Goal: Task Accomplishment & Management: Complete application form

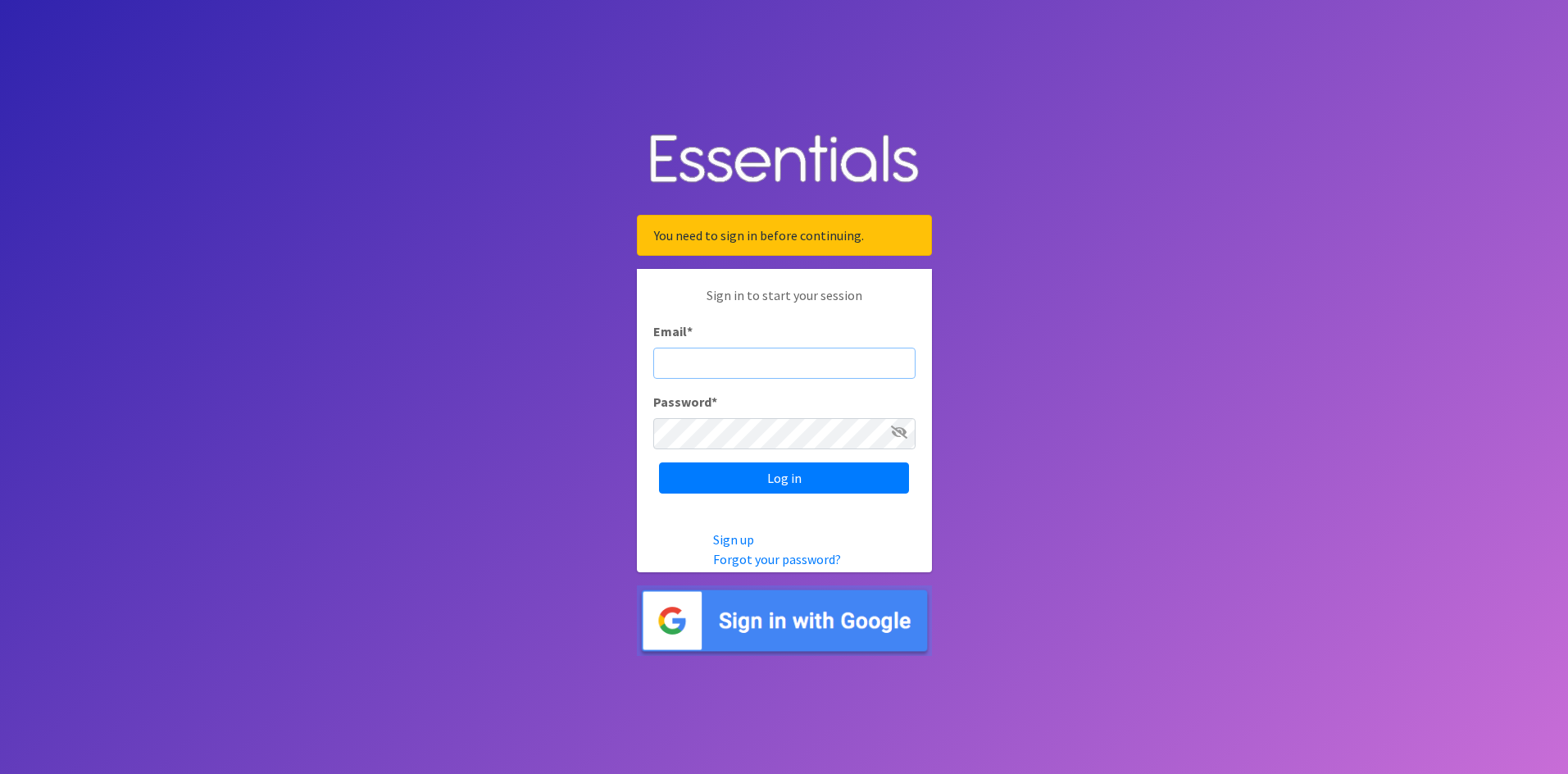
click at [736, 356] on input "Email *" at bounding box center [784, 363] width 263 height 31
type input "[PERSON_NAME][EMAIL_ADDRESS][US_STATE][DOMAIN_NAME]"
click at [659, 462] on input "Log in" at bounding box center [784, 478] width 250 height 31
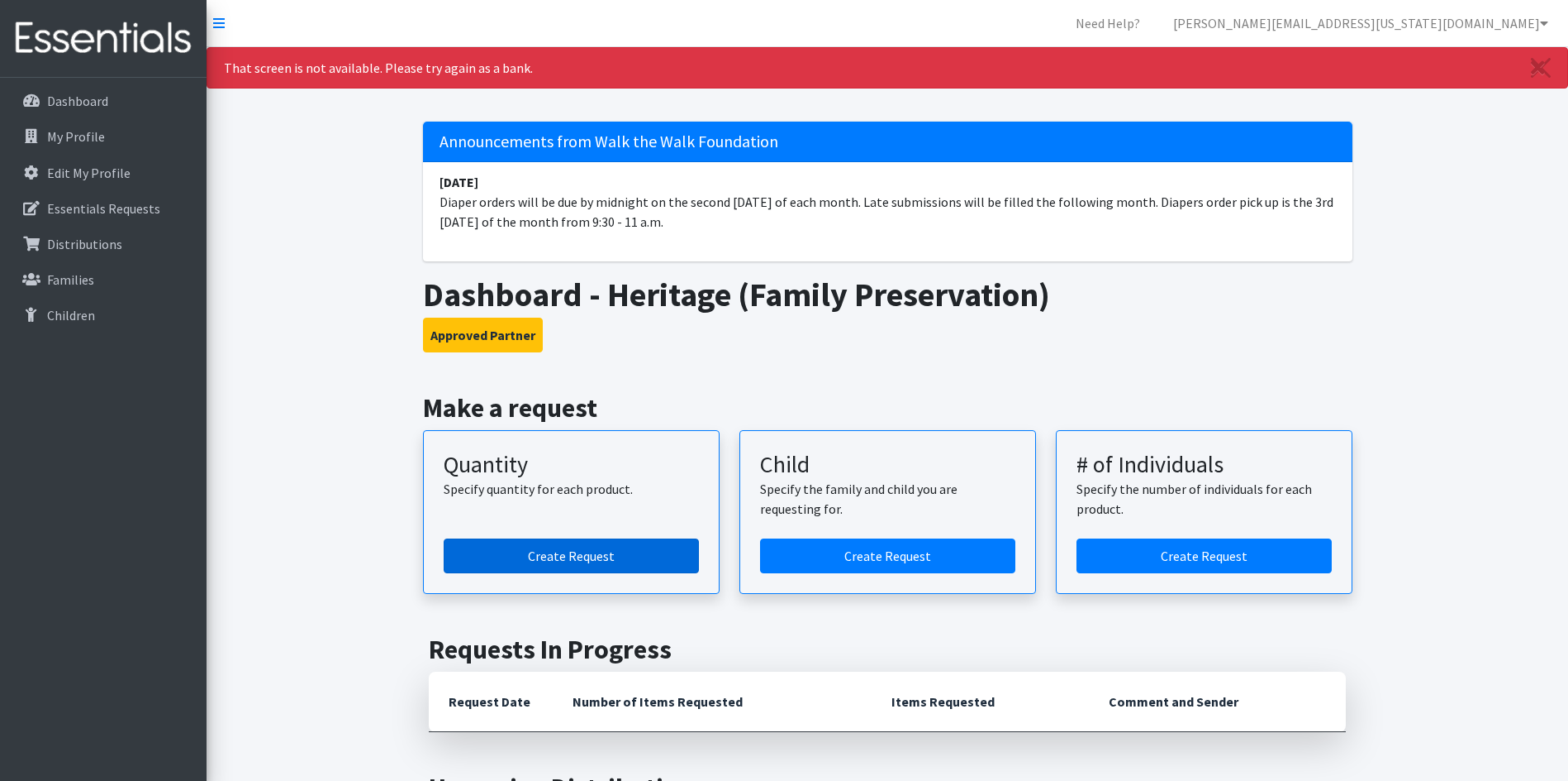
click at [587, 554] on link "Create Request" at bounding box center [570, 555] width 255 height 35
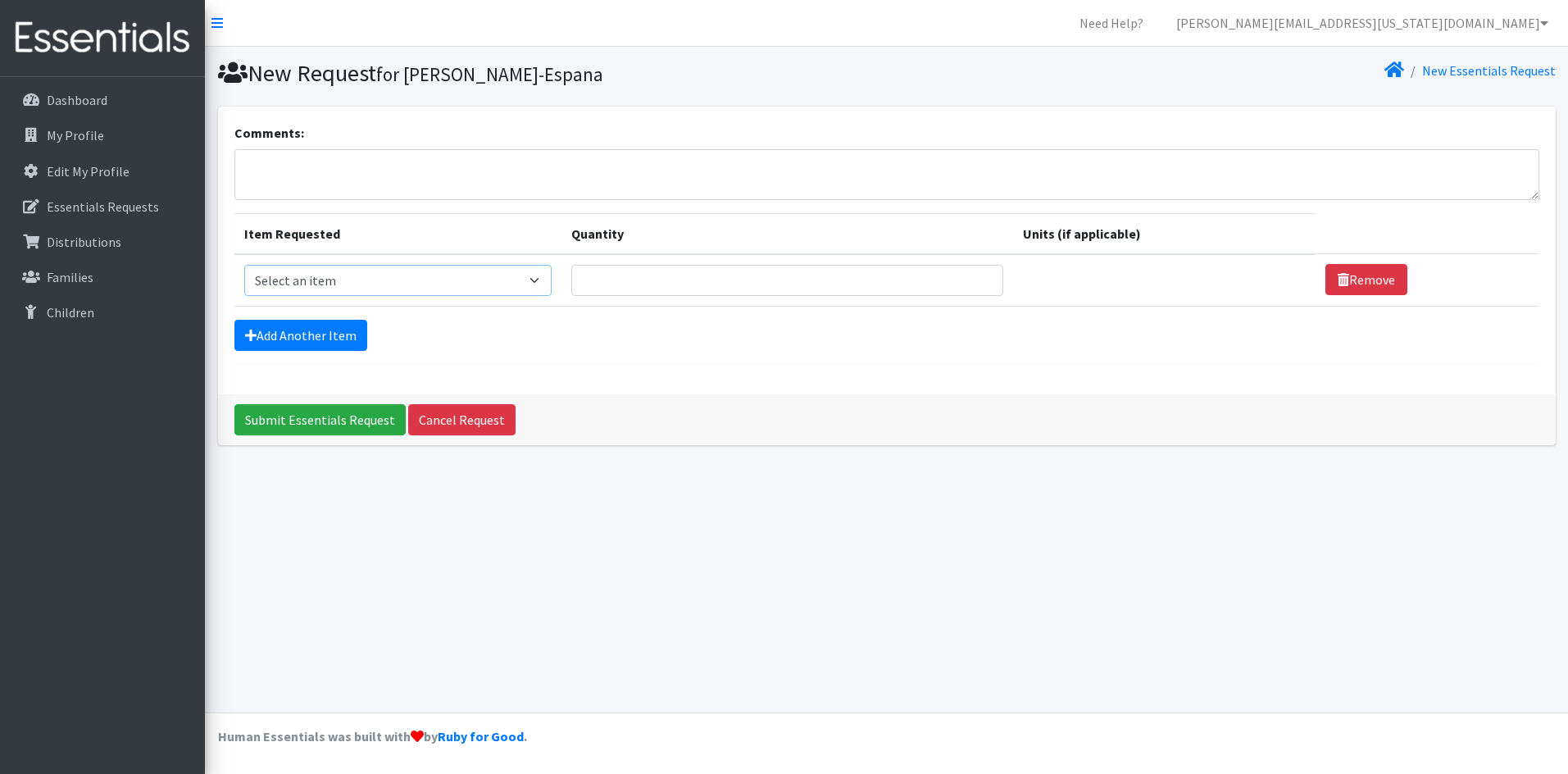
click at [547, 283] on select "Select an item Baby Wipes Diapers (Newborn). Diapers (Size 1) Diapers (Size 2) …" at bounding box center [397, 280] width 308 height 31
select select "11547"
click at [244, 265] on select "Select an item Baby Wipes Diapers (Newborn). Diapers (Size 1) Diapers (Size 2) …" at bounding box center [397, 280] width 308 height 31
click at [774, 283] on input "Quantity" at bounding box center [787, 280] width 432 height 31
click at [971, 271] on input "1" at bounding box center [787, 280] width 432 height 31
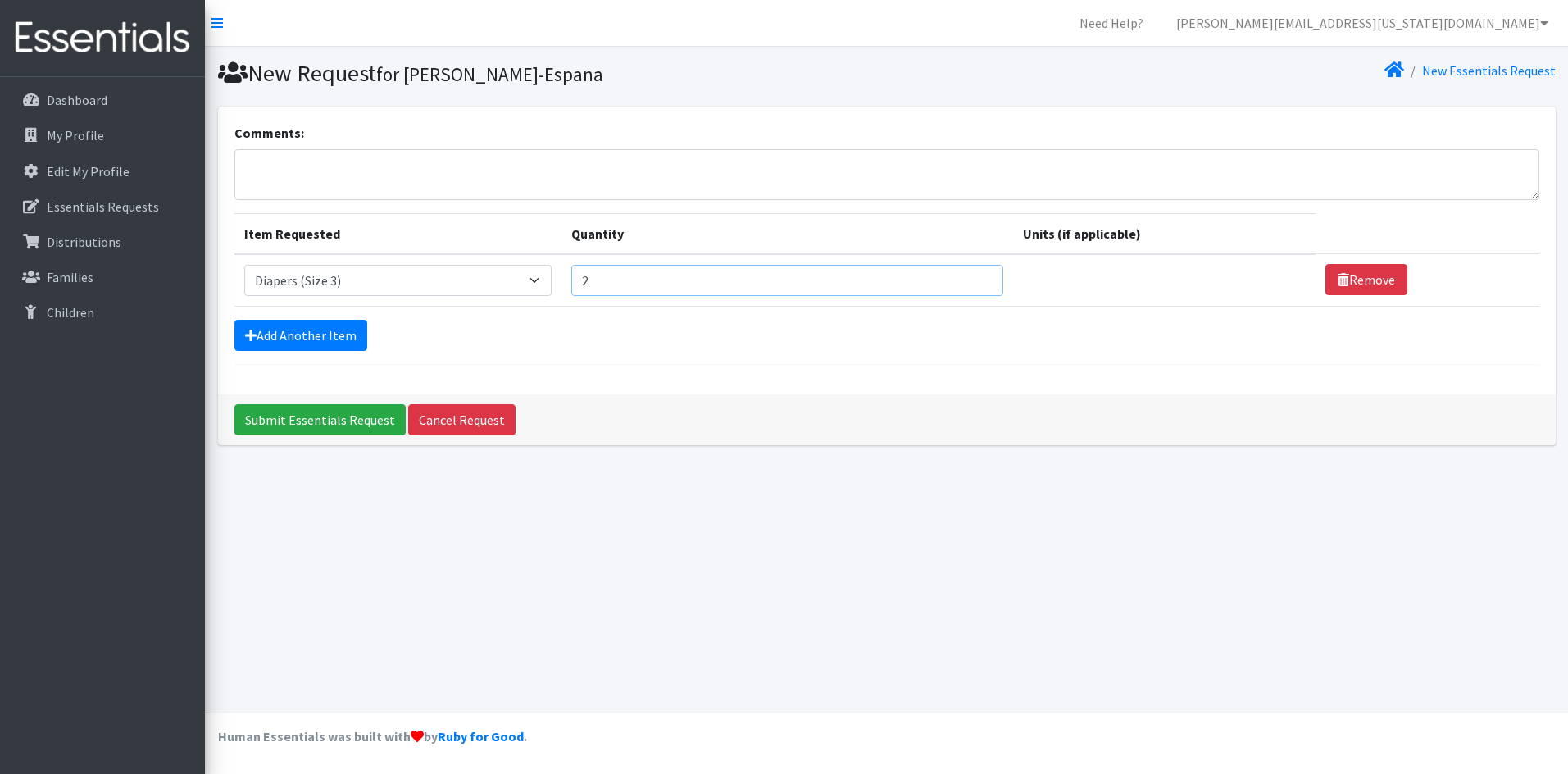
type input "2"
click at [972, 271] on input "2" at bounding box center [787, 280] width 432 height 31
click at [543, 282] on select "Select an item Baby Wipes Diapers (Newborn). Diapers (Size 1) Diapers (Size 2) …" at bounding box center [397, 280] width 308 height 31
select select "11544"
click at [244, 265] on select "Select an item Baby Wipes Diapers (Newborn). Diapers (Size 1) Diapers (Size 2) …" at bounding box center [397, 280] width 308 height 31
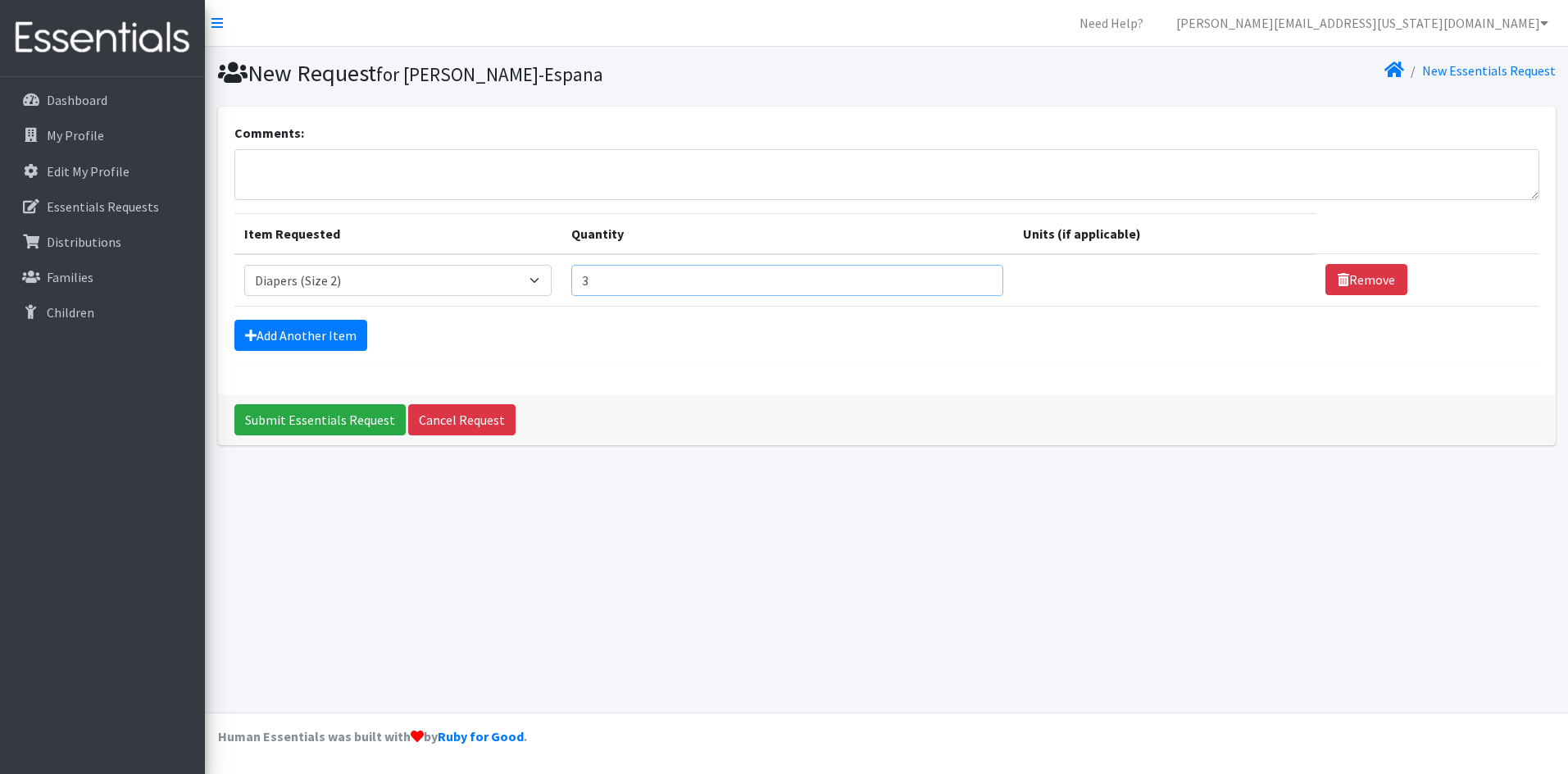
click at [975, 274] on input "3" at bounding box center [787, 280] width 432 height 31
type input "4"
click at [975, 274] on input "4" at bounding box center [787, 280] width 432 height 31
click at [320, 335] on link "Add Another Item" at bounding box center [300, 335] width 133 height 31
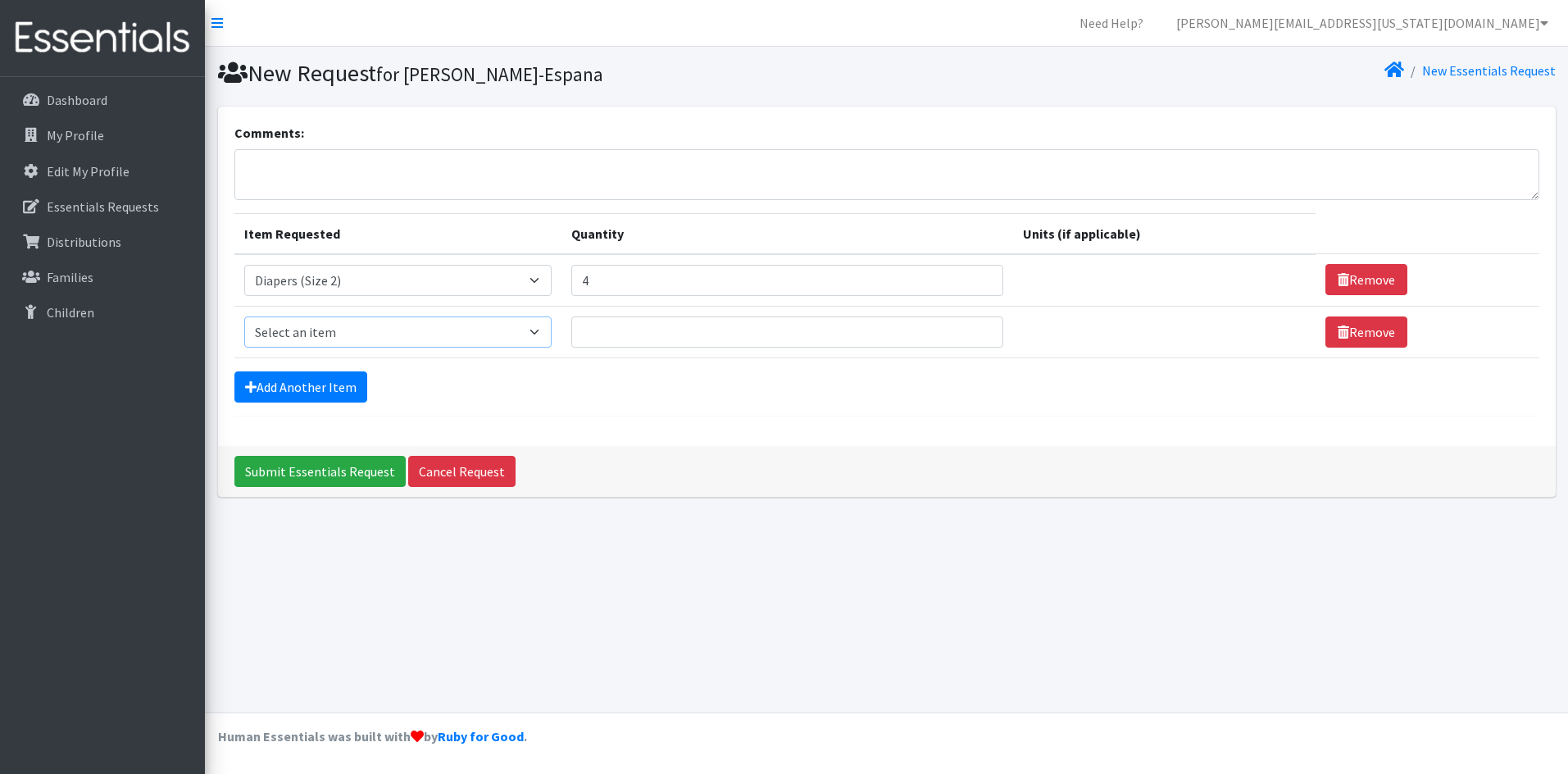
click at [543, 330] on select "Select an item Baby Wipes Diapers (Newborn). Diapers (Size 1) Diapers (Size 2) …" at bounding box center [397, 332] width 308 height 31
select select "11547"
click at [244, 317] on select "Select an item Baby Wipes Diapers (Newborn). Diapers (Size 1) Diapers (Size 2) …" at bounding box center [397, 332] width 308 height 31
click at [976, 323] on input "1" at bounding box center [787, 332] width 432 height 31
click at [976, 323] on input "2" at bounding box center [787, 332] width 432 height 31
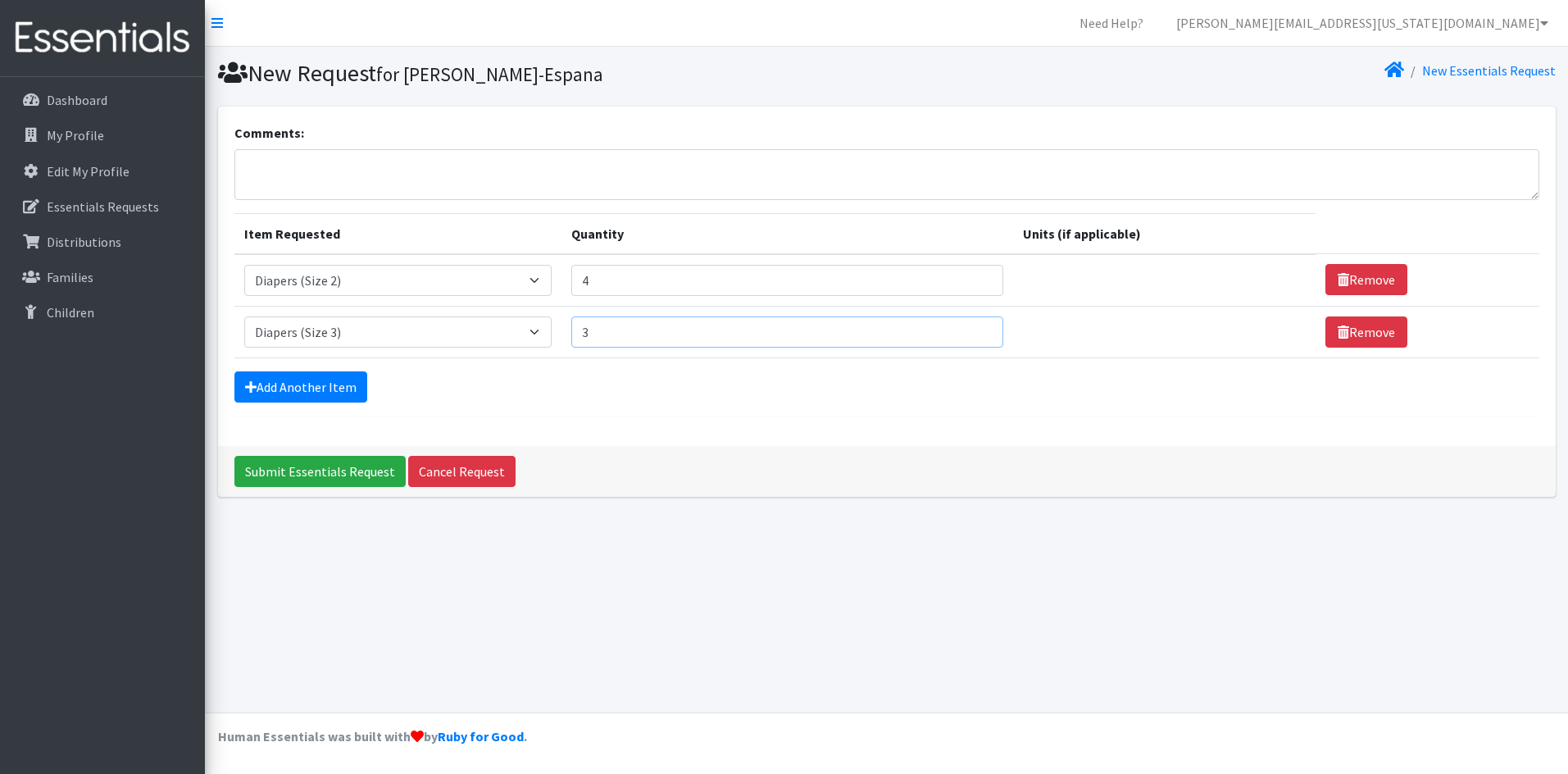
click at [972, 324] on input "3" at bounding box center [787, 332] width 432 height 31
type input "4"
click at [972, 324] on input "4" at bounding box center [787, 332] width 432 height 31
click at [304, 389] on link "Add Another Item" at bounding box center [300, 387] width 133 height 31
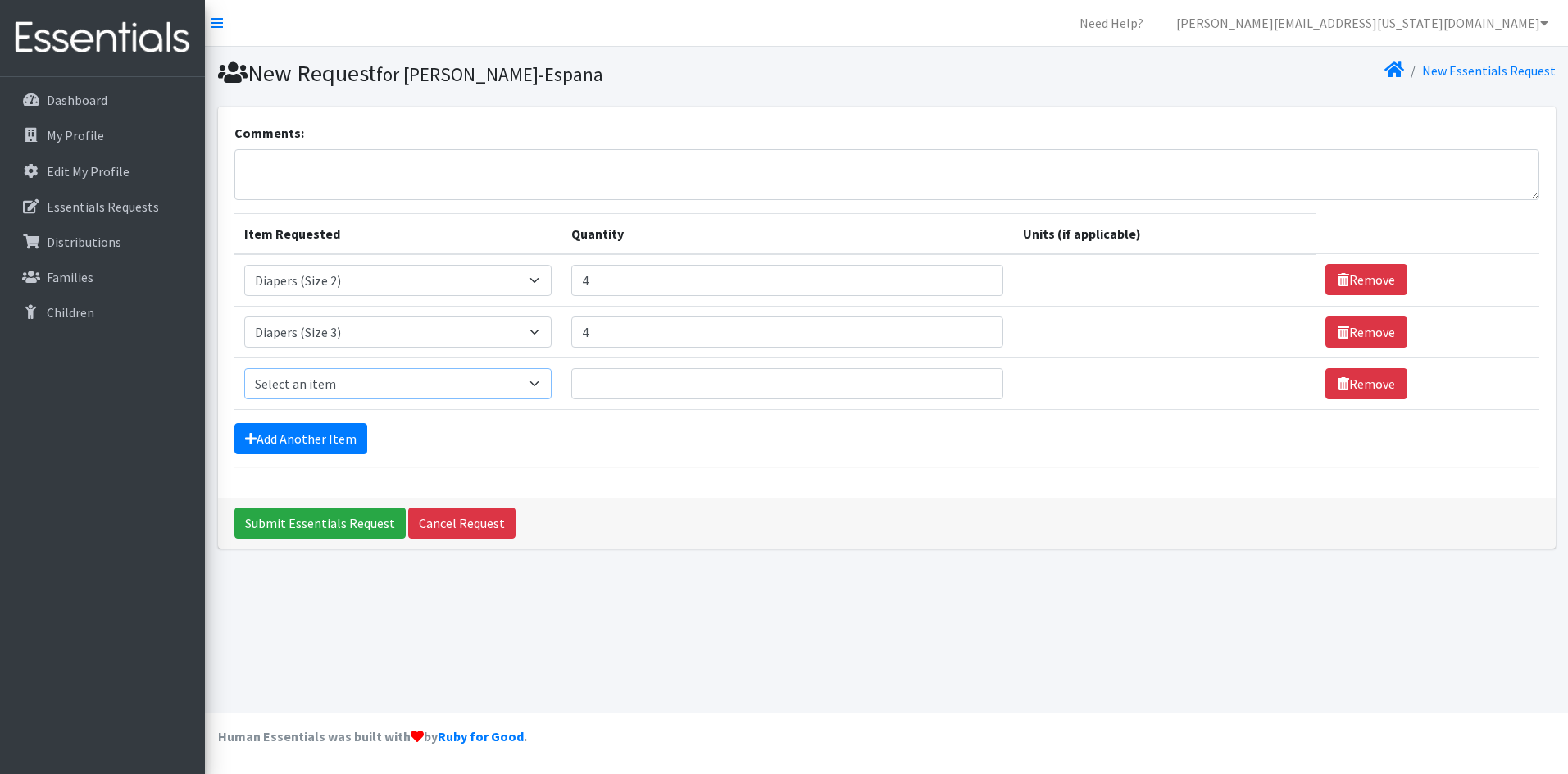
click at [546, 386] on select "Select an item Baby Wipes Diapers (Newborn). Diapers (Size 1) Diapers (Size 2) …" at bounding box center [397, 384] width 308 height 31
select select "11546"
click at [244, 368] on select "Select an item Baby Wipes Diapers (Newborn). Diapers (Size 1) Diapers (Size 2) …" at bounding box center [397, 384] width 308 height 31
click at [970, 380] on input "1" at bounding box center [787, 384] width 432 height 31
click at [972, 380] on input "2" at bounding box center [787, 384] width 432 height 31
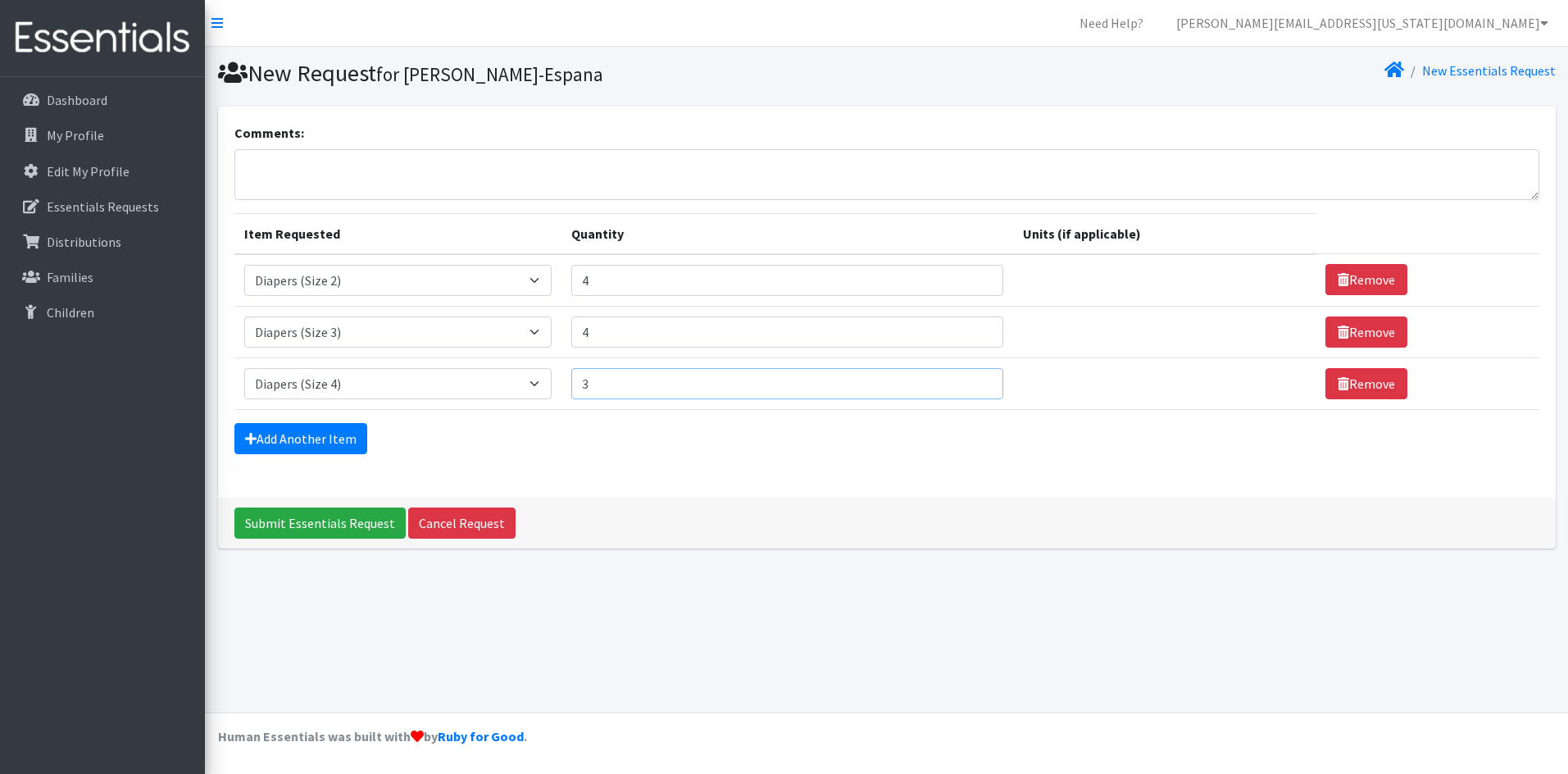
click at [973, 380] on input "3" at bounding box center [787, 384] width 432 height 31
click at [973, 380] on input "4" at bounding box center [787, 384] width 432 height 31
click at [972, 378] on input "5" at bounding box center [787, 384] width 432 height 31
click at [972, 378] on input "6" at bounding box center [787, 384] width 432 height 31
click at [972, 375] on input "7" at bounding box center [787, 384] width 432 height 31
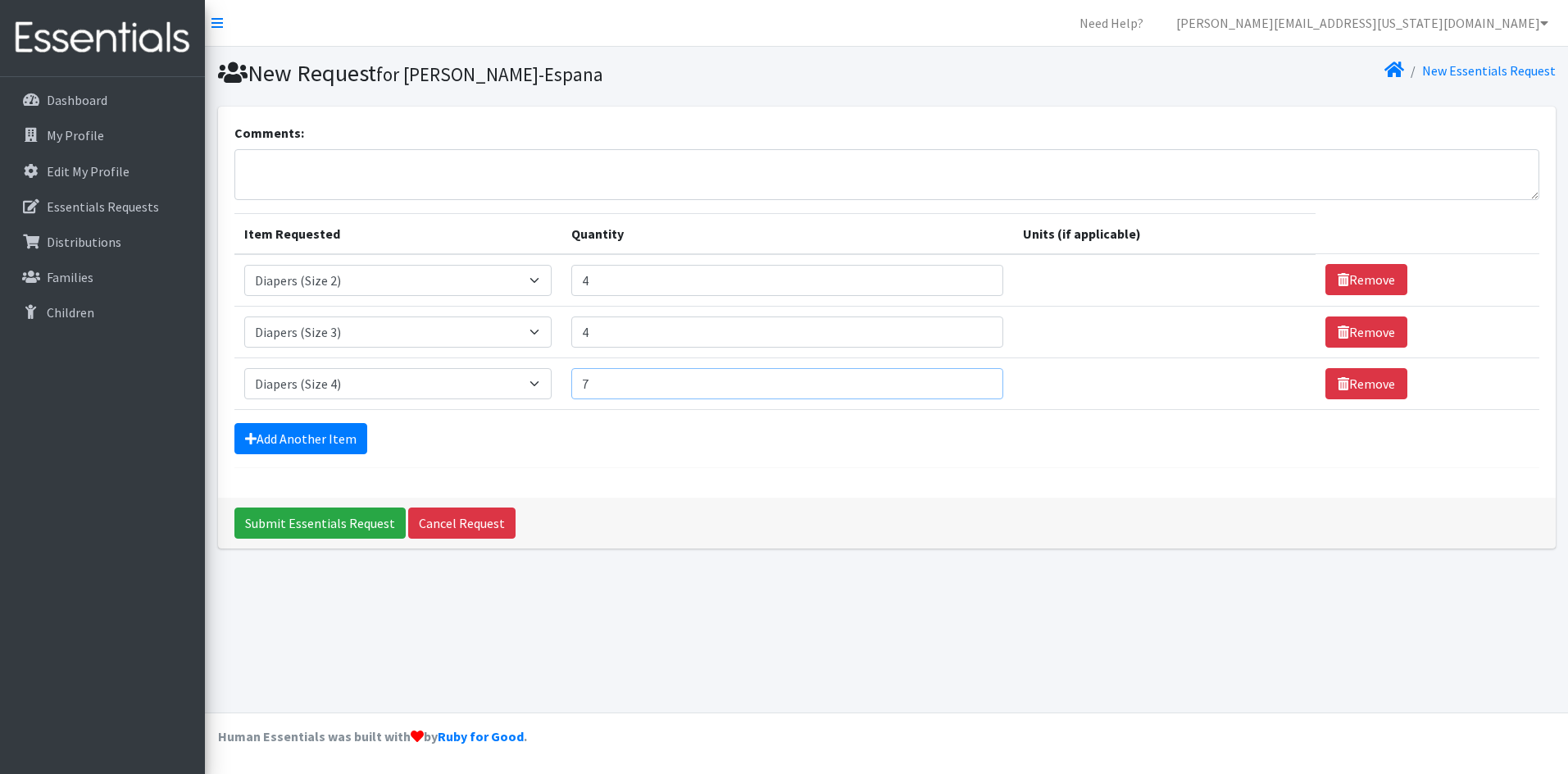
click at [971, 391] on input "7" at bounding box center [787, 384] width 432 height 31
drag, startPoint x: 974, startPoint y: 386, endPoint x: 902, endPoint y: 389, distance: 72.1
type input "6"
click at [975, 386] on input "6" at bounding box center [787, 384] width 432 height 31
click at [317, 437] on link "Add Another Item" at bounding box center [300, 439] width 133 height 31
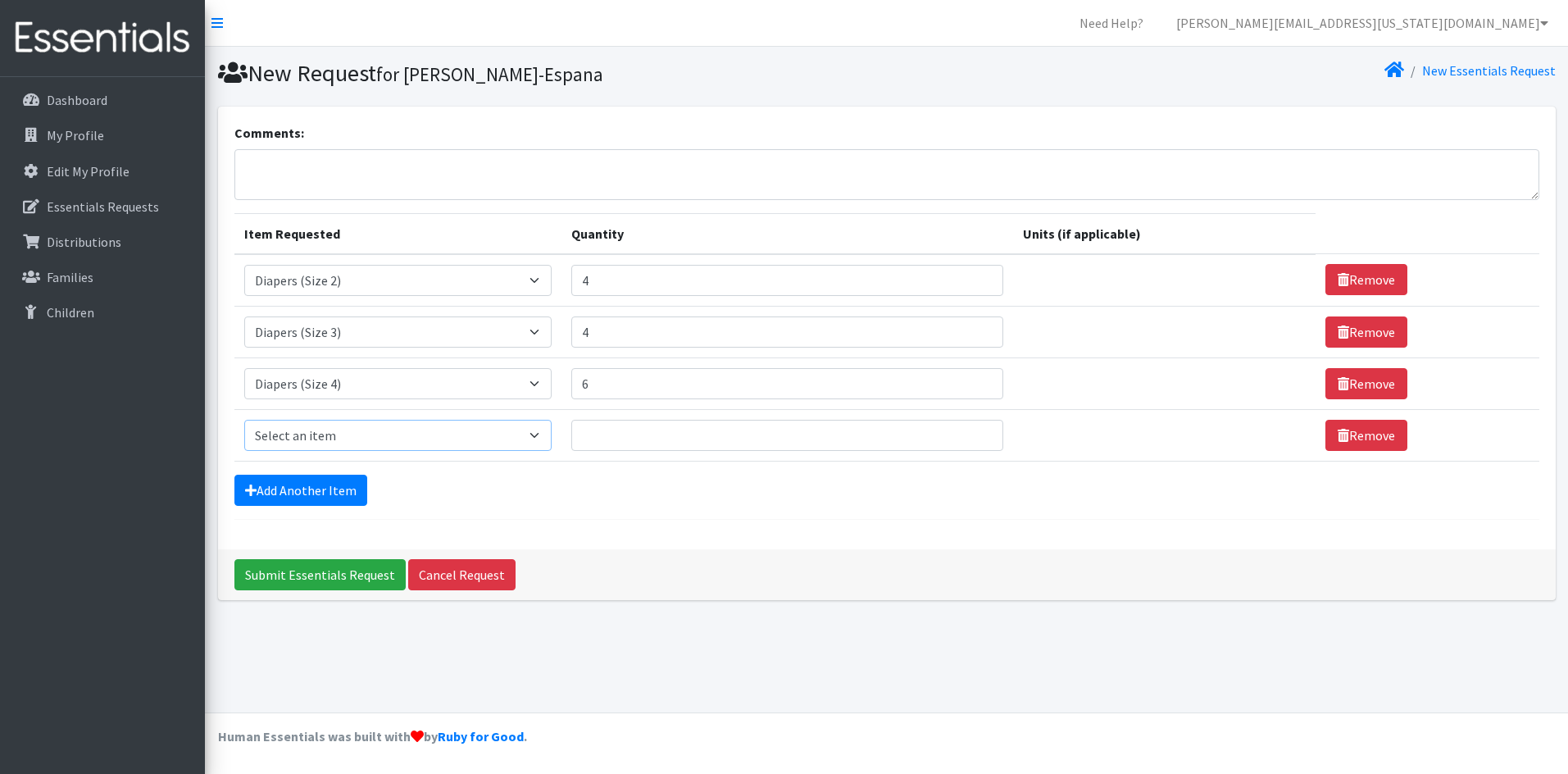
click at [543, 437] on select "Select an item Baby Wipes Diapers (Newborn). Diapers (Size 1) Diapers (Size 2) …" at bounding box center [397, 436] width 308 height 31
click at [244, 420] on select "Select an item Baby Wipes Diapers (Newborn). Diapers (Size 1) Diapers (Size 2) …" at bounding box center [397, 436] width 308 height 31
click at [543, 435] on select "Select an item Baby Wipes Diapers (Newborn). Diapers (Size 1) Diapers (Size 2) …" at bounding box center [397, 436] width 308 height 31
select select "14677"
click at [244, 420] on select "Select an item Baby Wipes Diapers (Newborn). Diapers (Size 1) Diapers (Size 2) …" at bounding box center [397, 436] width 308 height 31
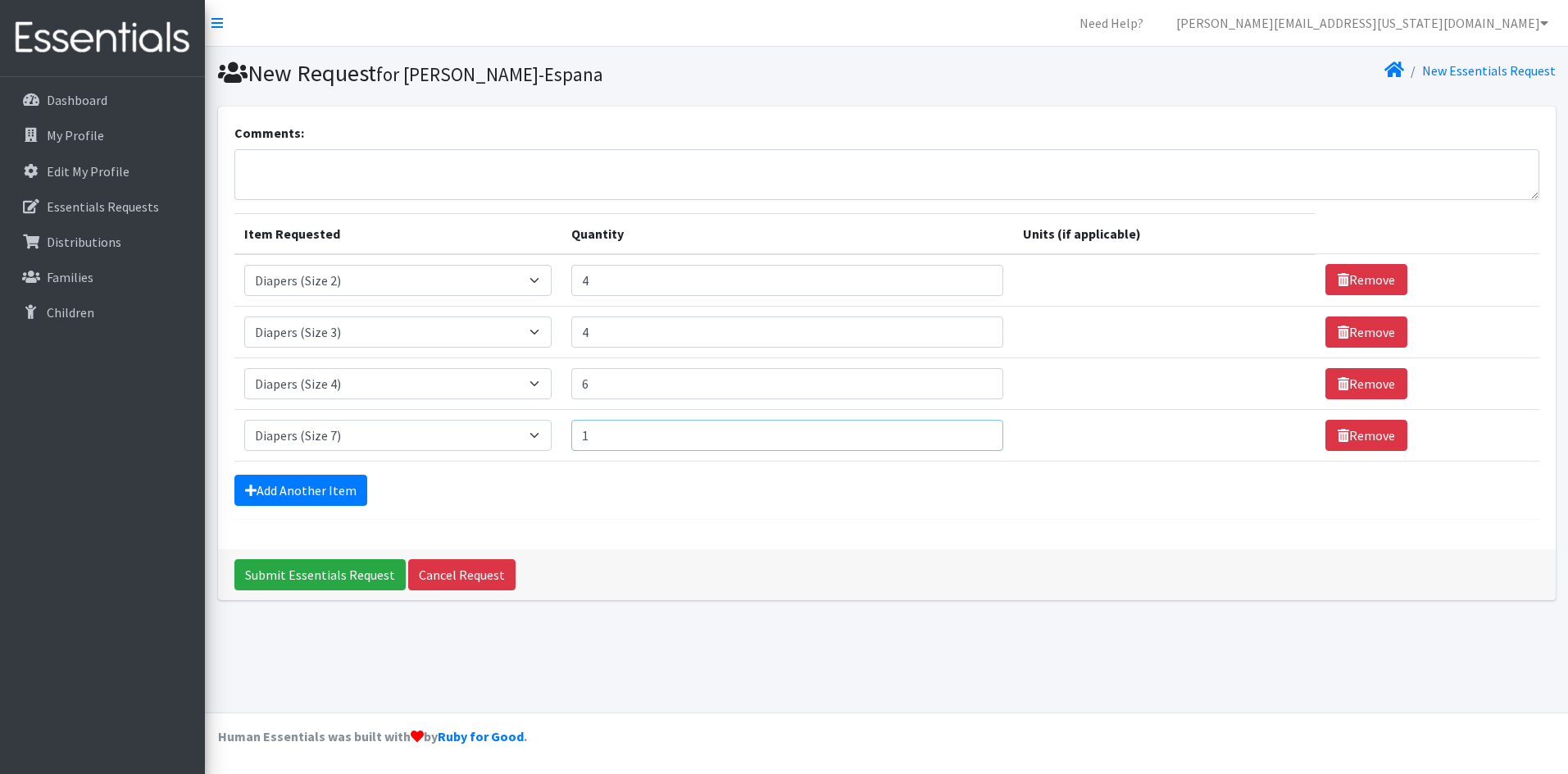
click at [974, 429] on input "1" at bounding box center [787, 436] width 432 height 31
click at [970, 429] on input "2" at bounding box center [787, 436] width 432 height 31
click at [970, 429] on input "3" at bounding box center [787, 436] width 432 height 31
type input "4"
click at [970, 429] on input "4" at bounding box center [787, 436] width 432 height 31
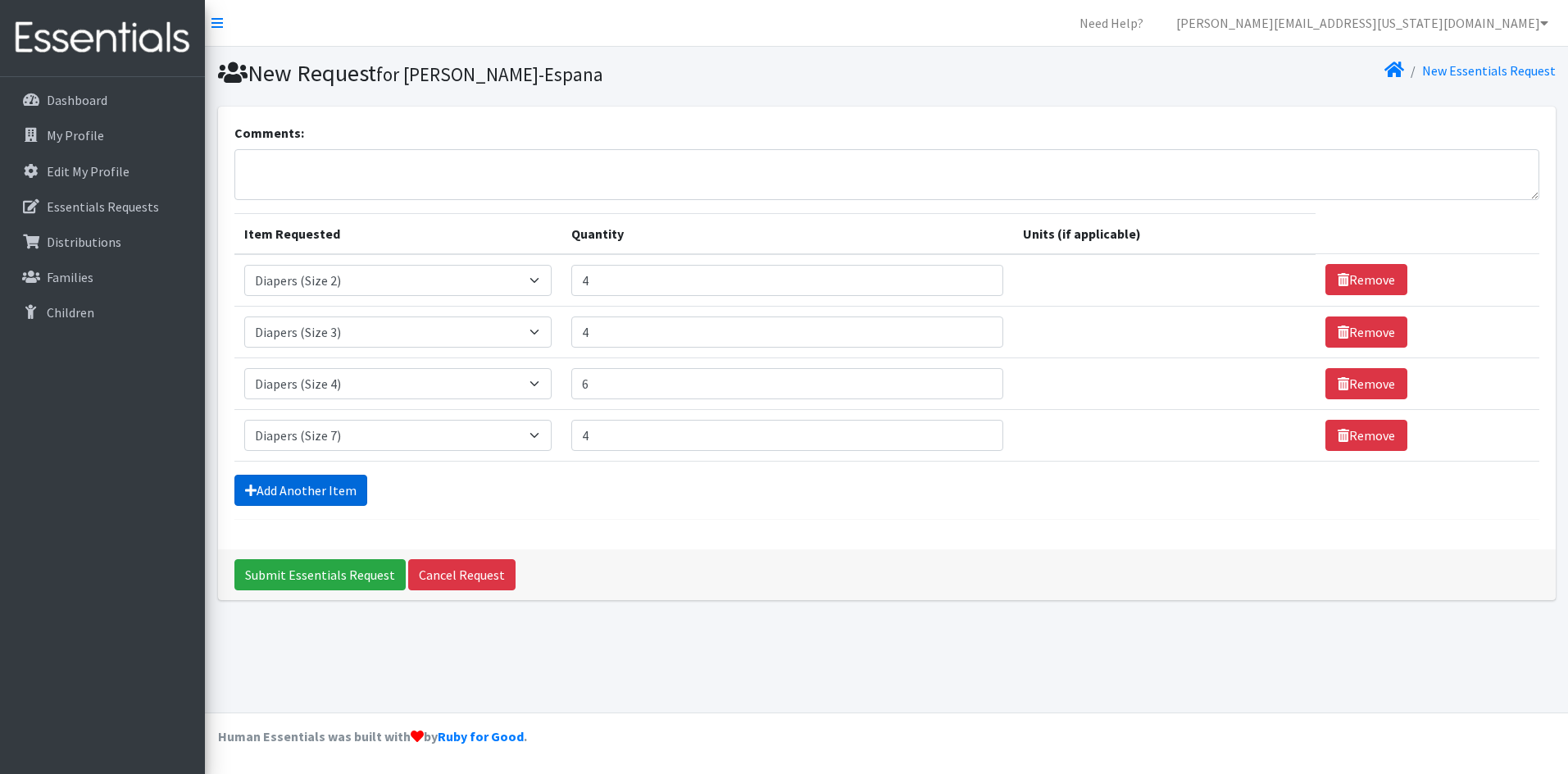
click at [321, 489] on link "Add Another Item" at bounding box center [300, 490] width 133 height 31
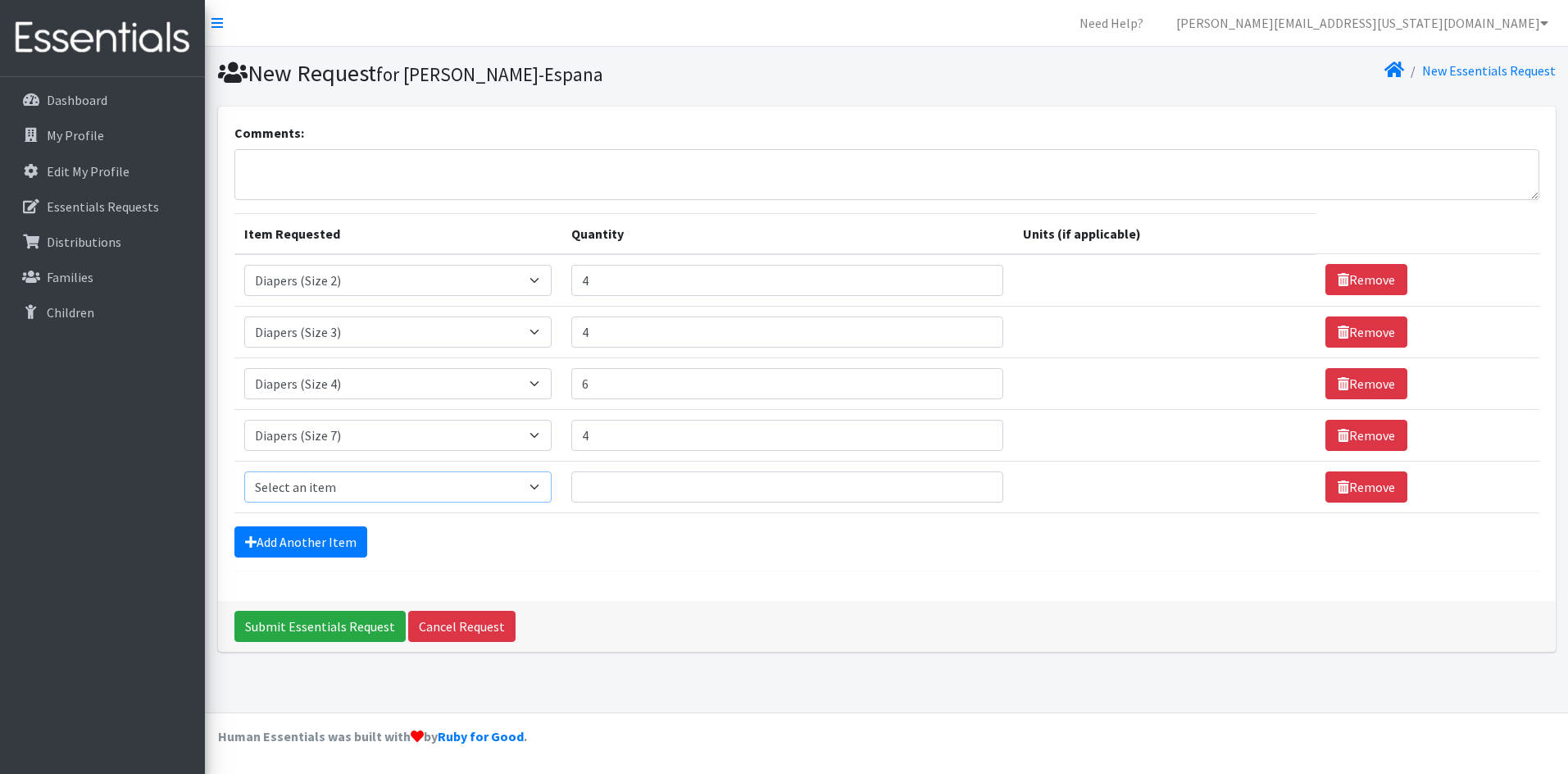
click at [512, 485] on select "Select an item Baby Wipes Diapers (Newborn). Diapers (Size 1) Diapers (Size 2) …" at bounding box center [397, 487] width 308 height 31
select select "14678"
click at [244, 471] on select "Select an item Baby Wipes Diapers (Newborn). Diapers (Size 1) Diapers (Size 2) …" at bounding box center [397, 487] width 308 height 31
click at [974, 483] on input "1" at bounding box center [787, 487] width 432 height 31
click at [974, 483] on input "2" at bounding box center [787, 487] width 432 height 31
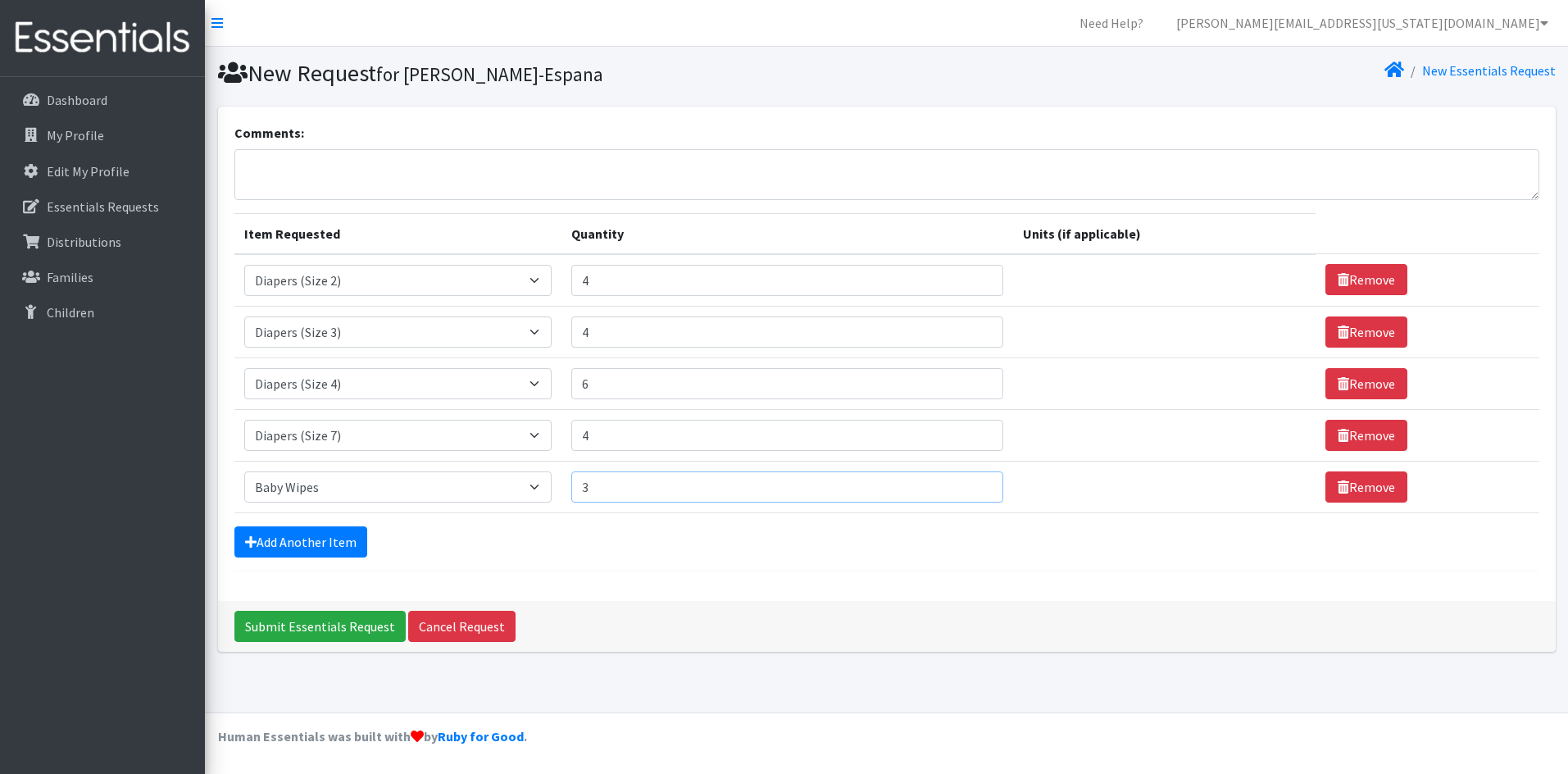
click at [974, 483] on input "3" at bounding box center [787, 487] width 432 height 31
click at [974, 481] on input "4" at bounding box center [787, 487] width 432 height 31
click at [949, 558] on form "Comments: Item Requested Quantity Units (if applicable) Item Requested Select a…" at bounding box center [886, 347] width 1304 height 448
click at [973, 482] on input "6" at bounding box center [787, 487] width 432 height 31
click at [973, 482] on input "7" at bounding box center [787, 487] width 432 height 31
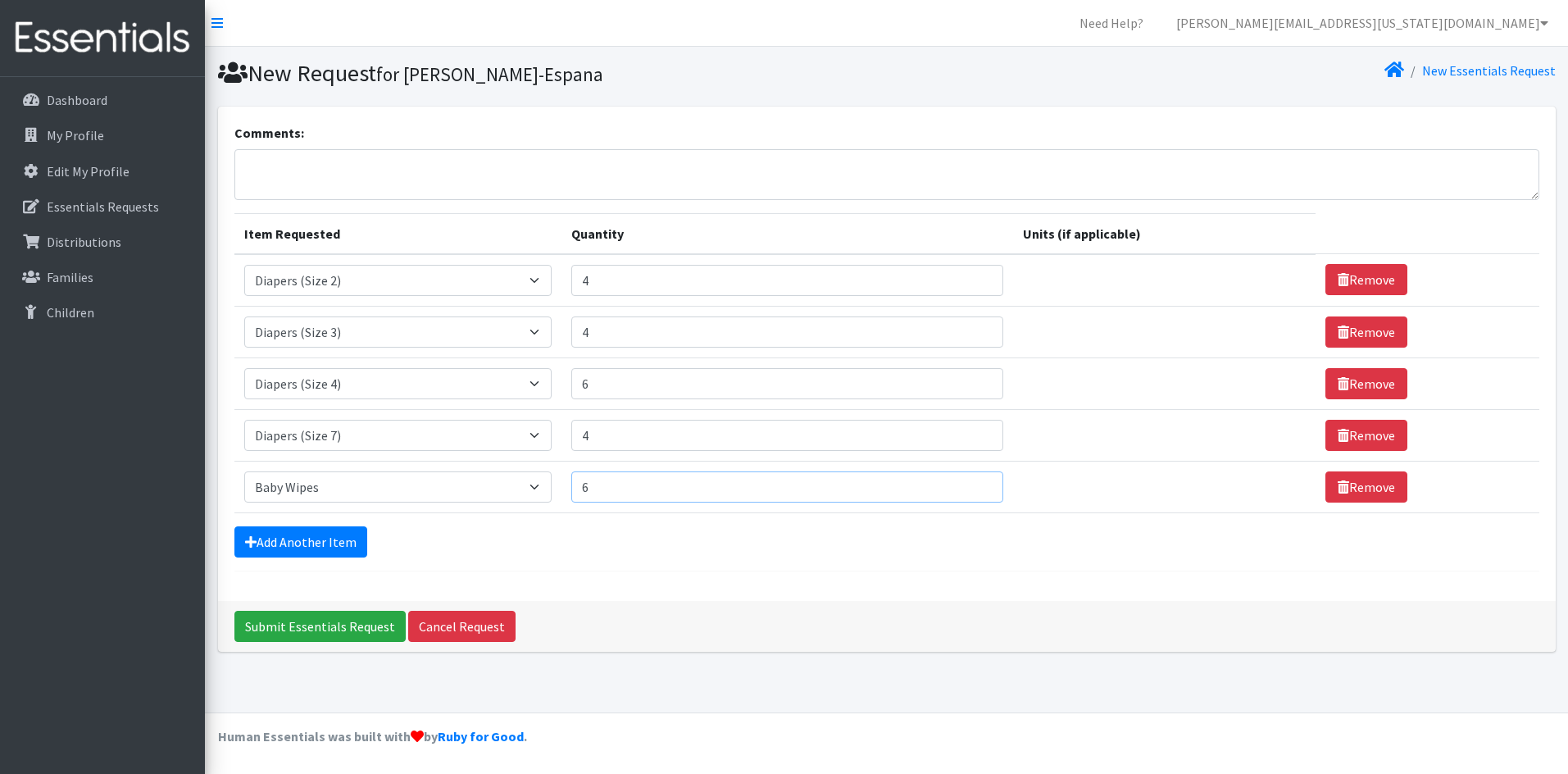
type input "6"
click at [969, 494] on input "6" at bounding box center [787, 487] width 432 height 31
click at [798, 592] on div "Comments: Item Requested Quantity Units (if applicable) Item Requested Select a…" at bounding box center [887, 353] width 1338 height 494
click at [548, 282] on select "Select an item Baby Wipes Diapers (Newborn). Diapers (Size 1) Diapers (Size 2) …" at bounding box center [397, 280] width 308 height 31
click at [1361, 274] on link "Remove" at bounding box center [1365, 279] width 82 height 31
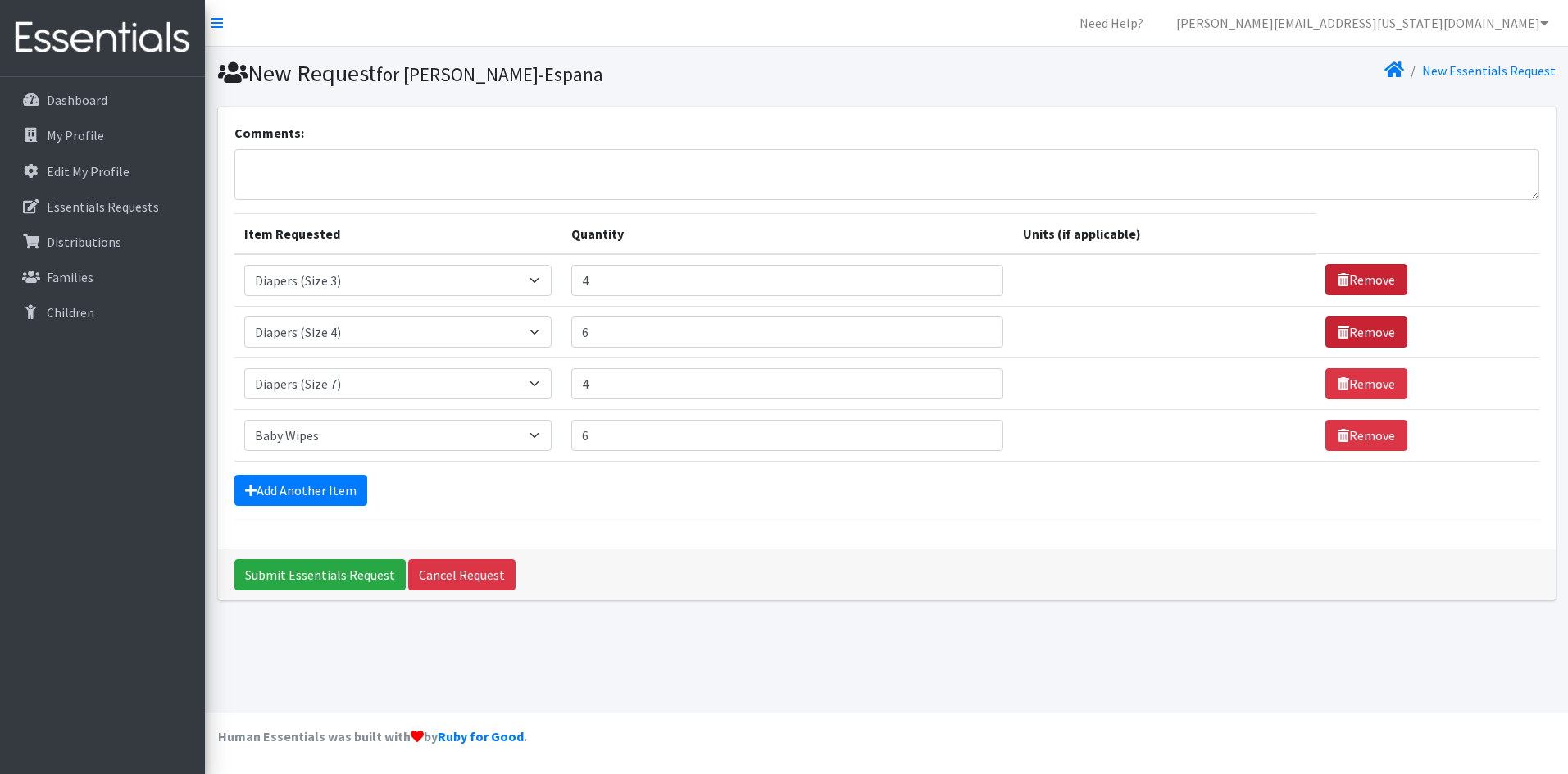
click at [1357, 277] on link "Remove" at bounding box center [1365, 279] width 82 height 31
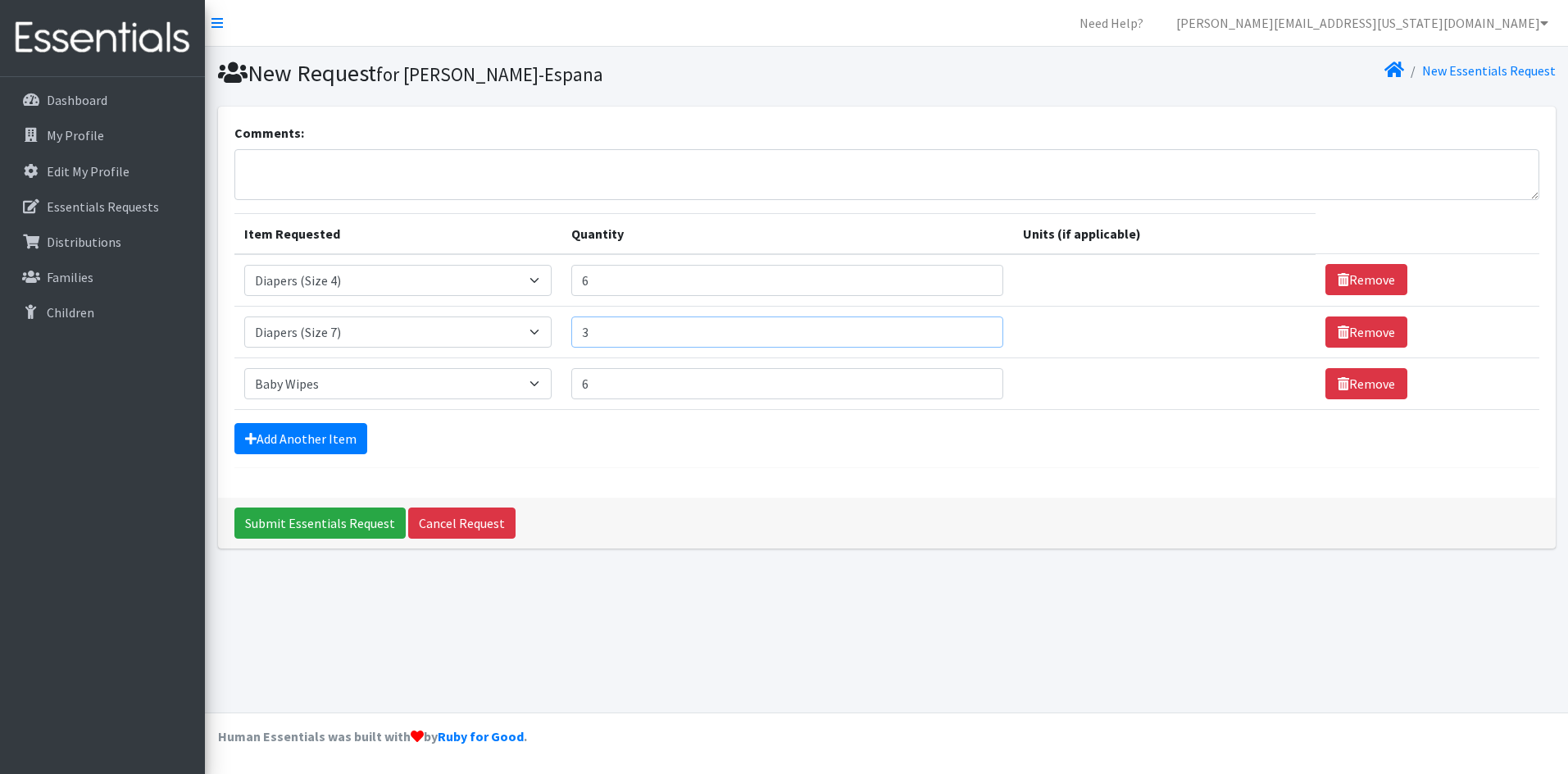
click at [973, 338] on input "3" at bounding box center [787, 332] width 432 height 31
click at [973, 338] on input "2" at bounding box center [787, 332] width 432 height 31
click at [974, 328] on input "3" at bounding box center [787, 332] width 432 height 31
type input "4"
click at [974, 328] on input "4" at bounding box center [787, 332] width 432 height 31
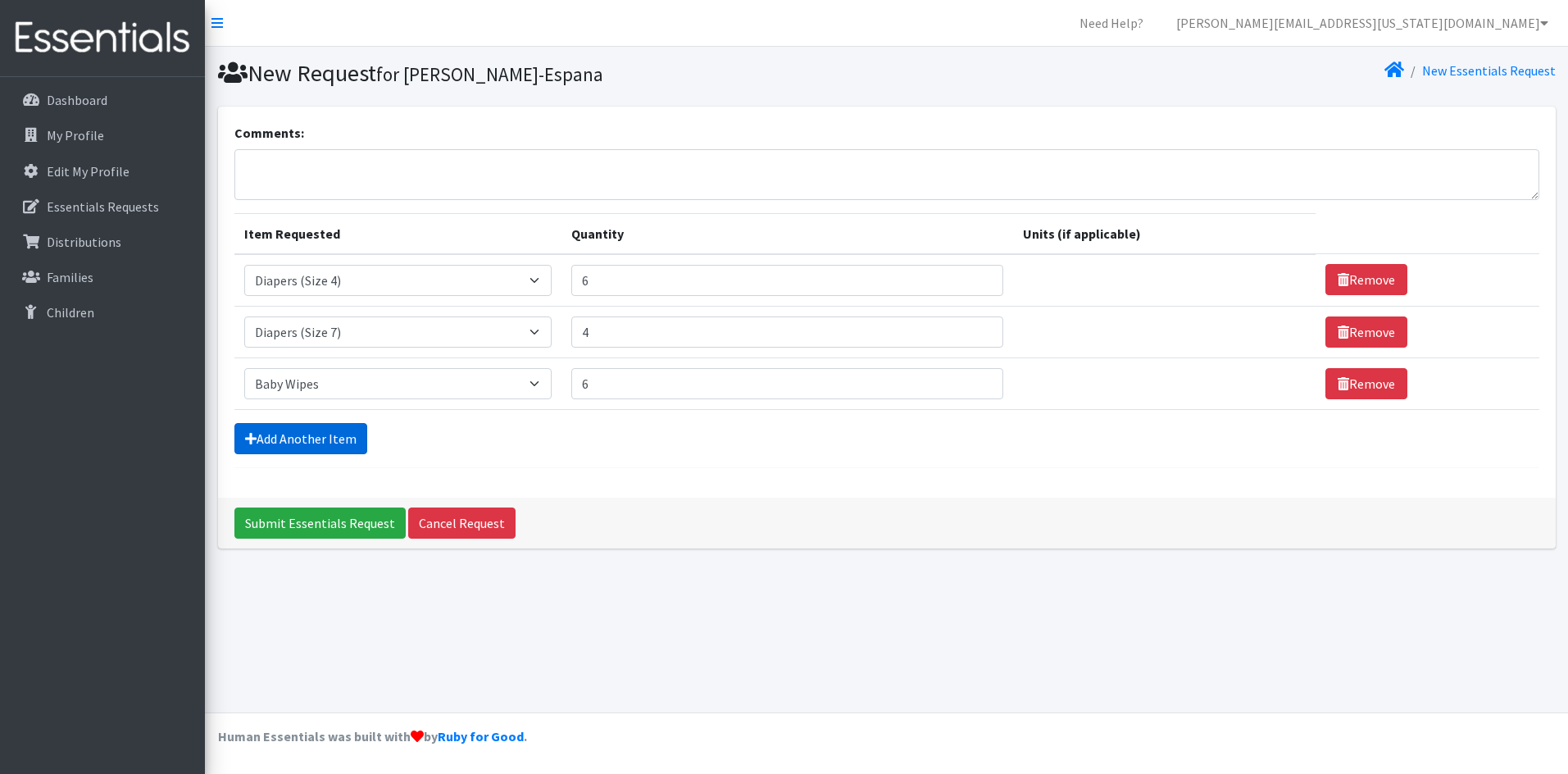
click at [327, 429] on link "Add Another Item" at bounding box center [300, 439] width 133 height 31
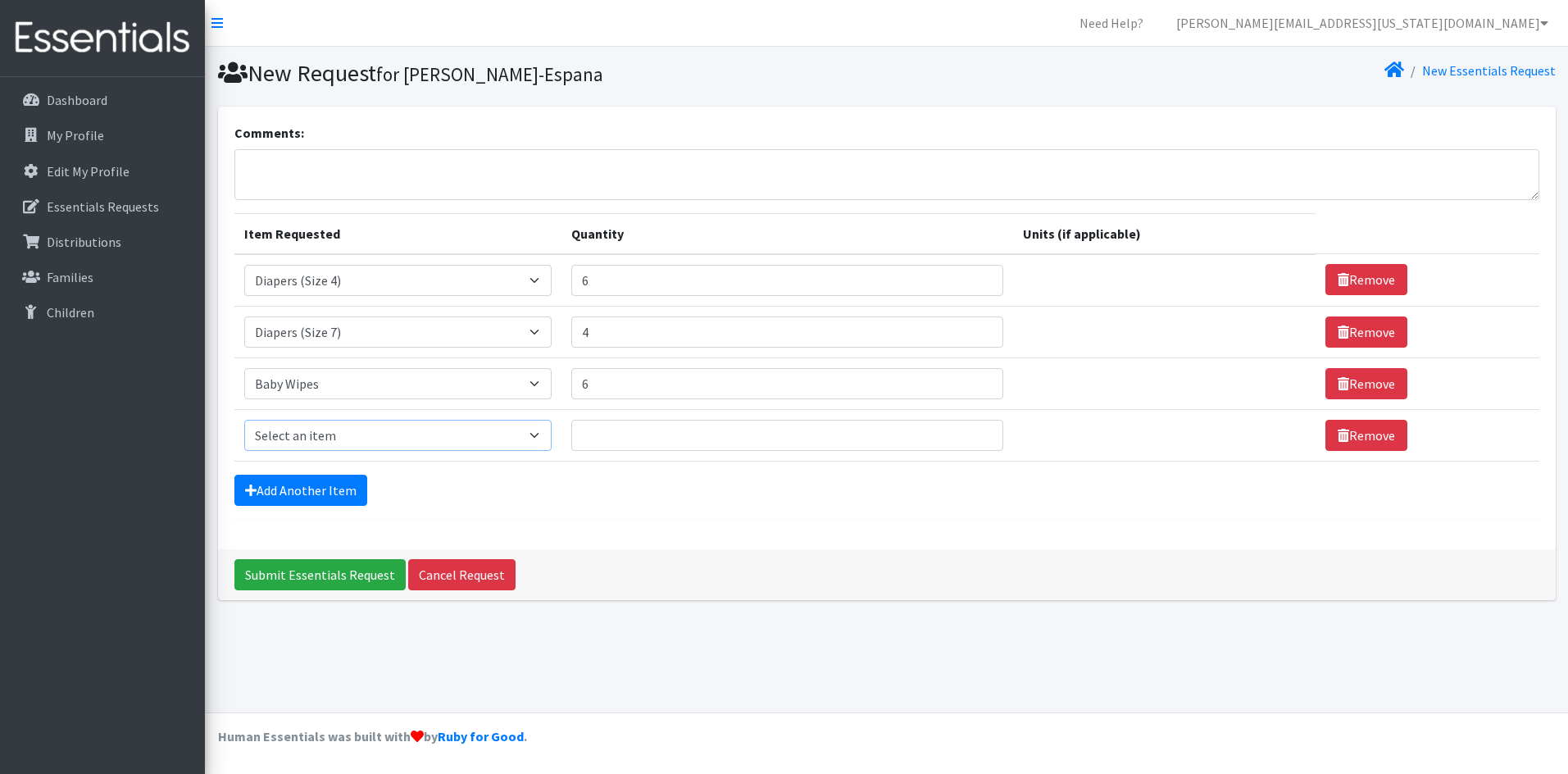
click at [356, 435] on select "Select an item Baby Wipes Diapers (Newborn). Diapers (Size 1) Diapers (Size 2) …" at bounding box center [397, 436] width 308 height 31
select select "11523"
click at [244, 420] on select "Select an item Baby Wipes Diapers (Newborn). Diapers (Size 1) Diapers (Size 2) …" at bounding box center [397, 436] width 308 height 31
click at [1339, 428] on link "Remove" at bounding box center [1365, 436] width 82 height 31
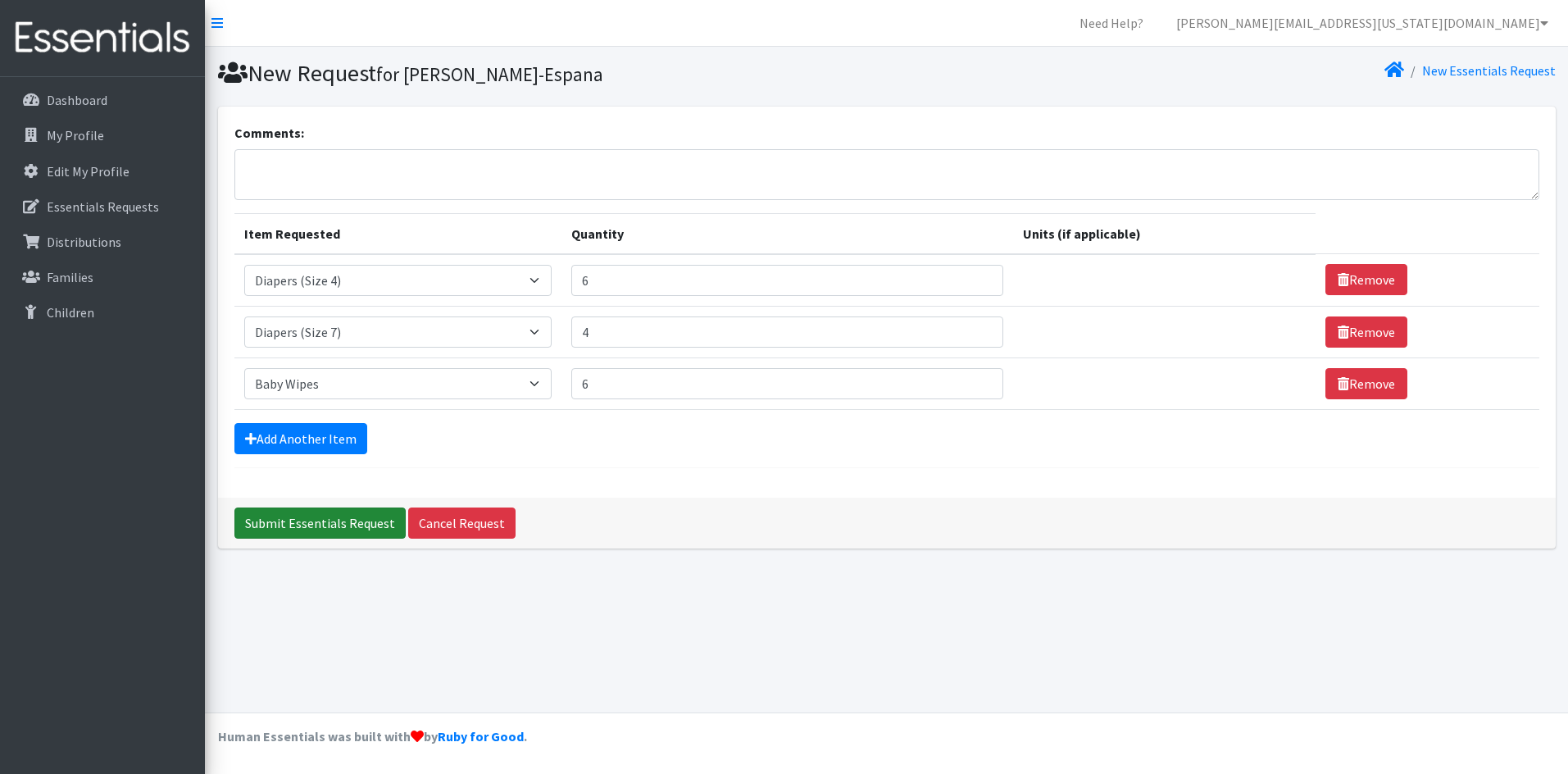
click at [274, 526] on input "Submit Essentials Request" at bounding box center [320, 523] width 171 height 31
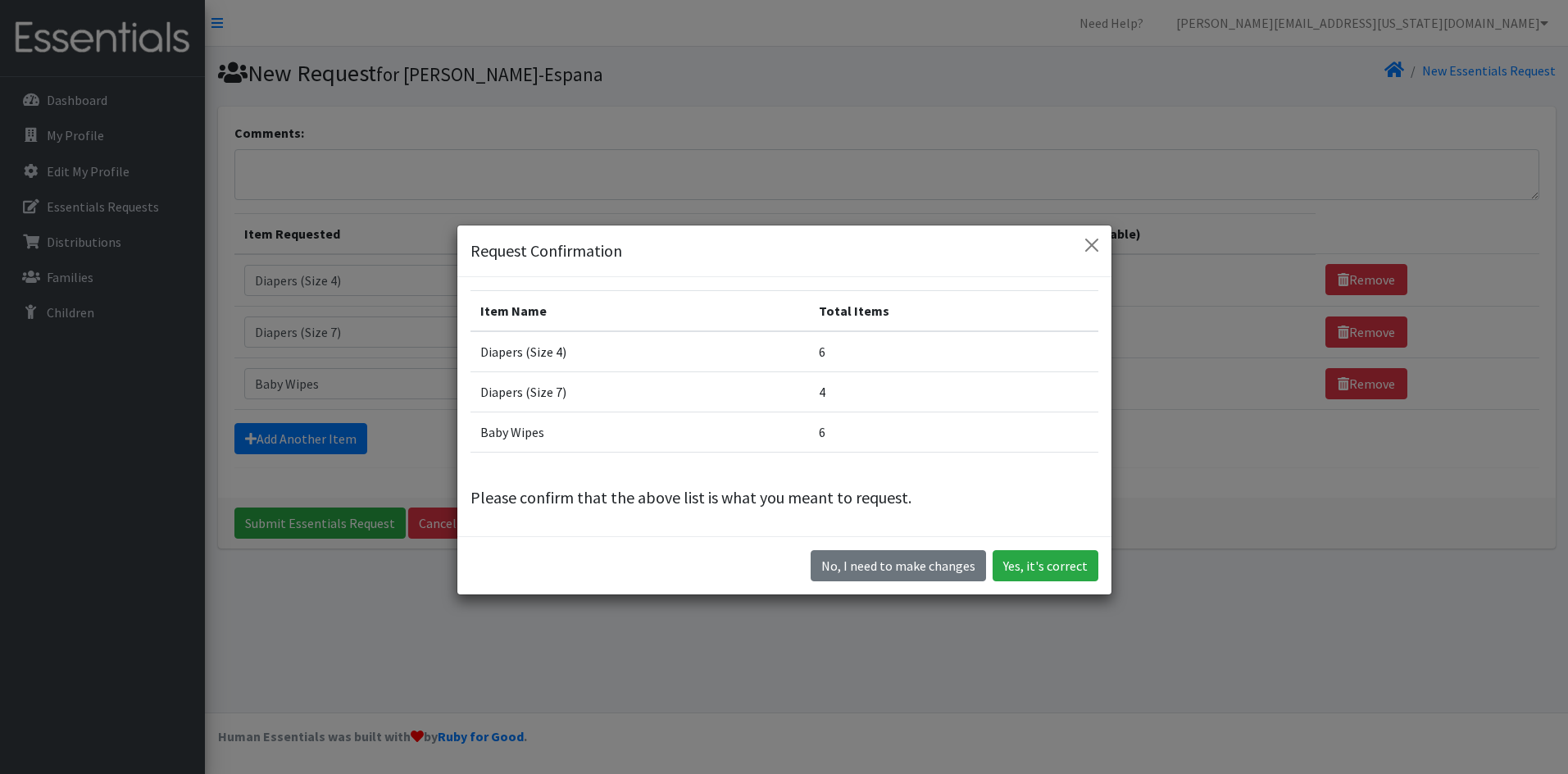
drag, startPoint x: 1018, startPoint y: 547, endPoint x: 1028, endPoint y: 548, distance: 10.0
click at [1019, 548] on div "No, I need to make changes Yes, it's correct" at bounding box center [784, 565] width 654 height 58
click at [1035, 563] on button "Yes, it's correct" at bounding box center [1045, 566] width 105 height 31
